Goal: Find specific page/section: Find specific page/section

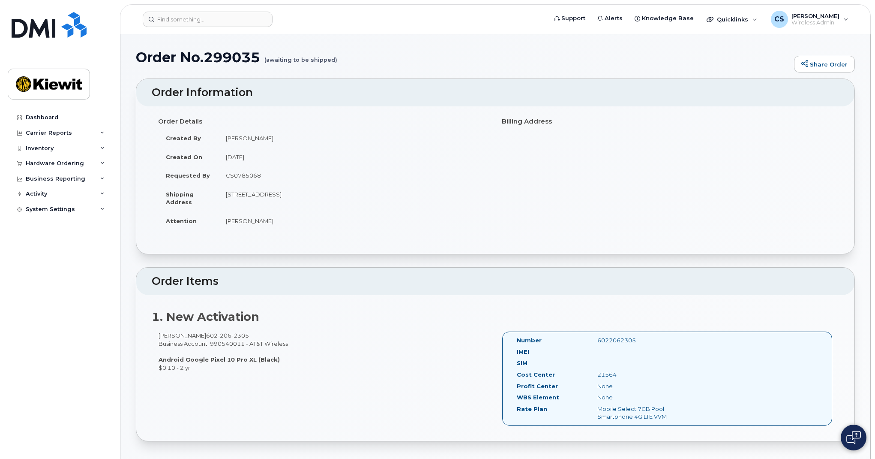
click at [185, 28] on header "Support Alerts Knowledge Base Quicklinks Suspend / Cancel Device Change SIM Car…" at bounding box center [495, 19] width 751 height 30
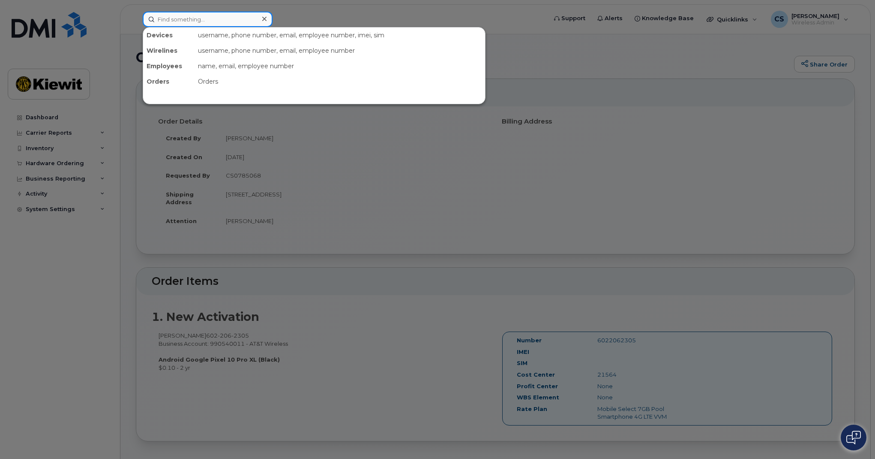
click at [183, 20] on input at bounding box center [208, 19] width 130 height 15
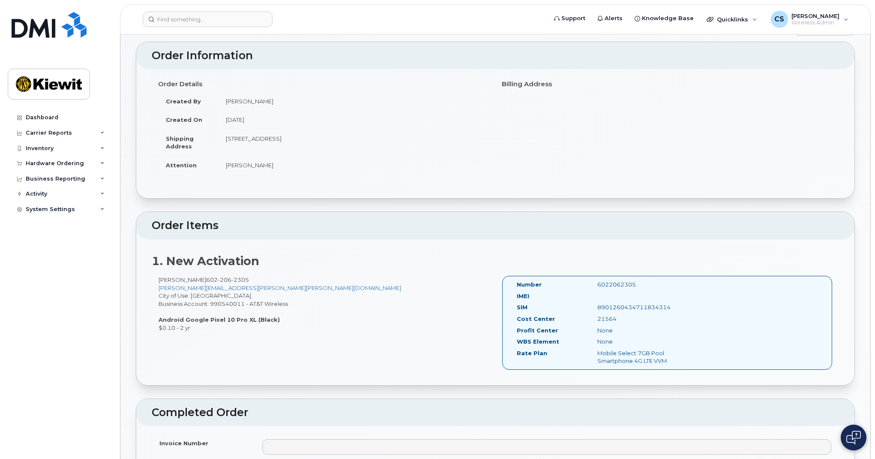
scroll to position [64, 0]
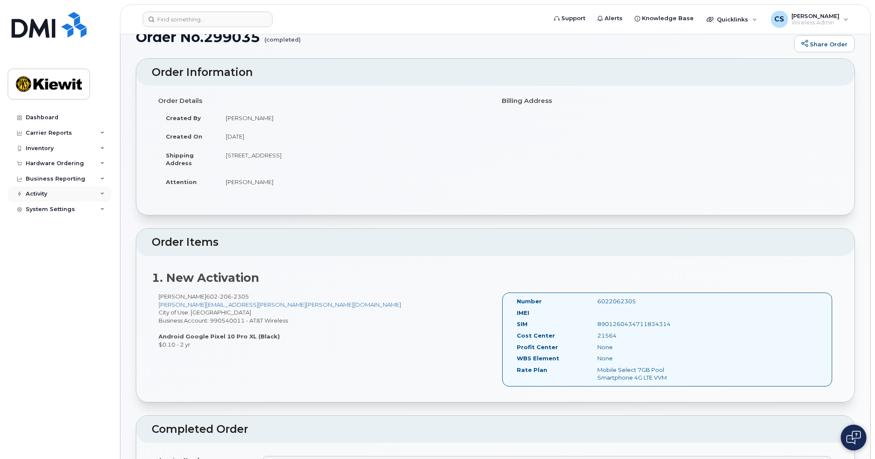
click at [58, 192] on div "Activity" at bounding box center [60, 193] width 104 height 15
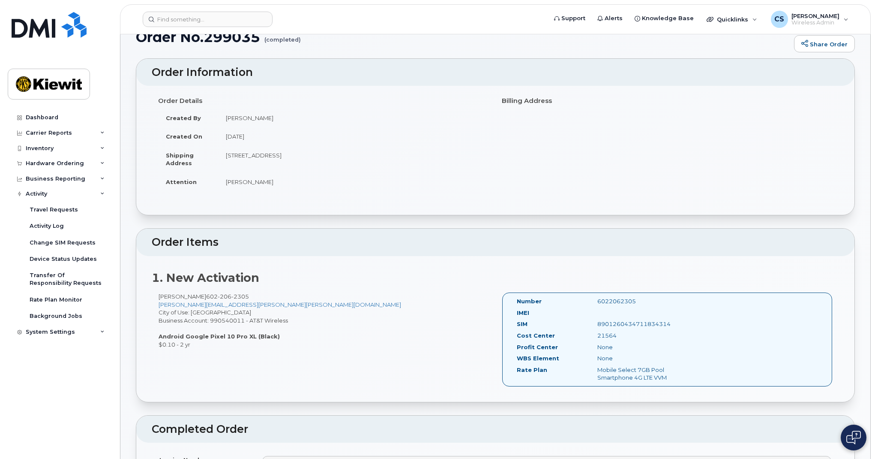
click at [180, 27] on header "Support Alerts Knowledge Base Quicklinks Suspend / Cancel Device Change SIM Car…" at bounding box center [495, 19] width 751 height 30
click at [180, 21] on input at bounding box center [208, 19] width 130 height 15
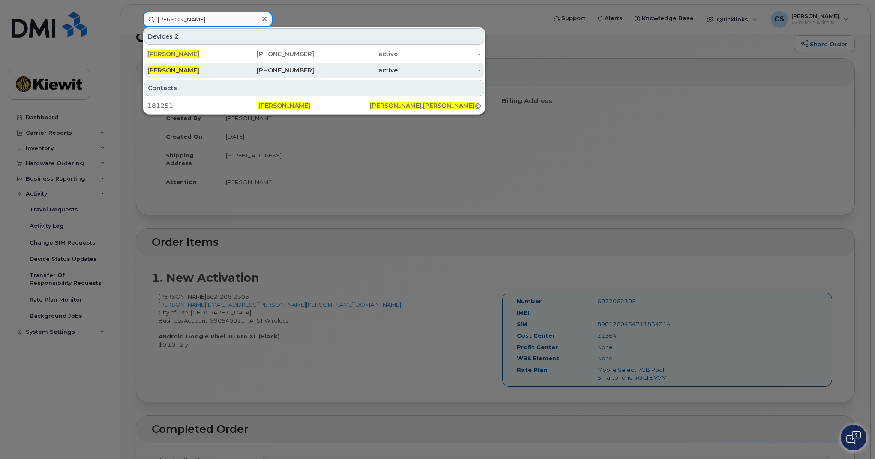
type input "corey schmitz"
click at [213, 70] on div "[PERSON_NAME]" at bounding box center [189, 70] width 84 height 9
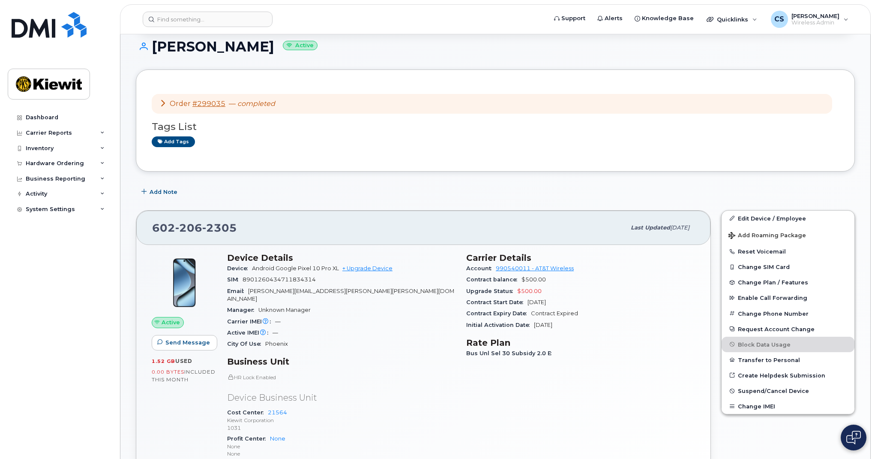
scroll to position [123, 0]
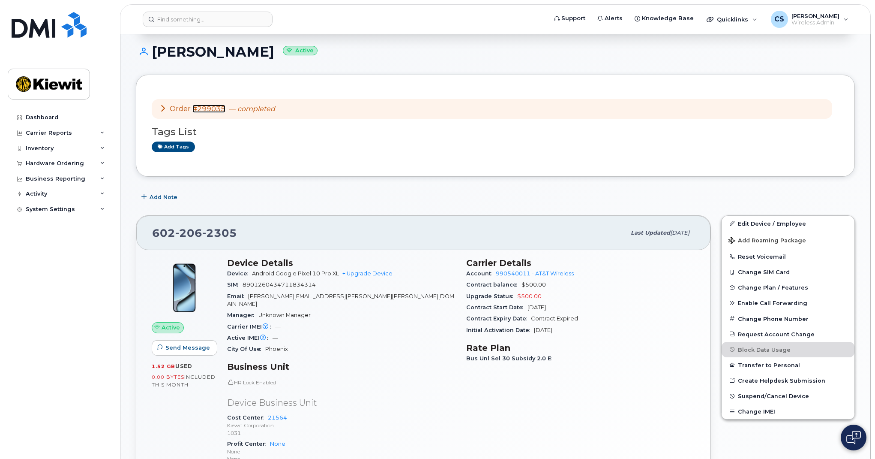
click at [216, 108] on link "#299035" at bounding box center [208, 109] width 33 height 8
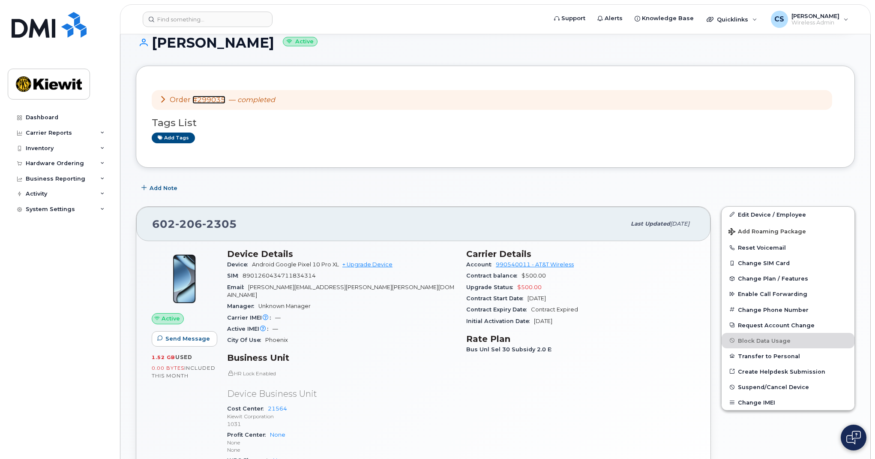
scroll to position [130, 0]
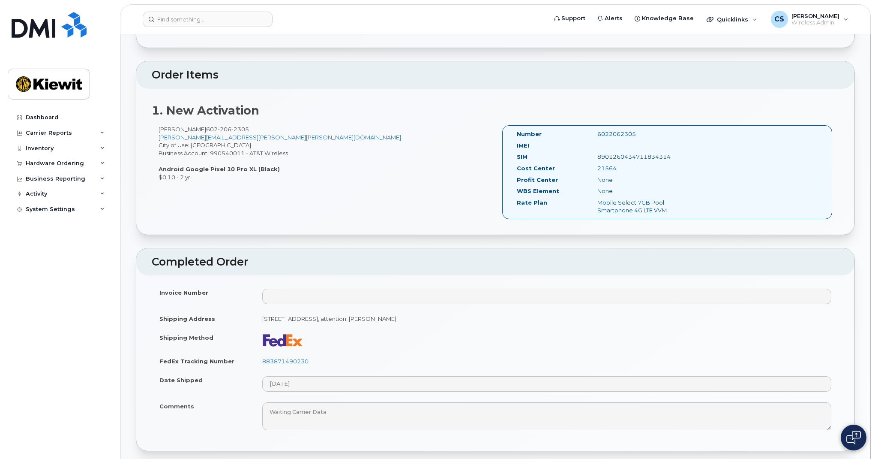
scroll to position [183, 0]
